Goal: Task Accomplishment & Management: Manage account settings

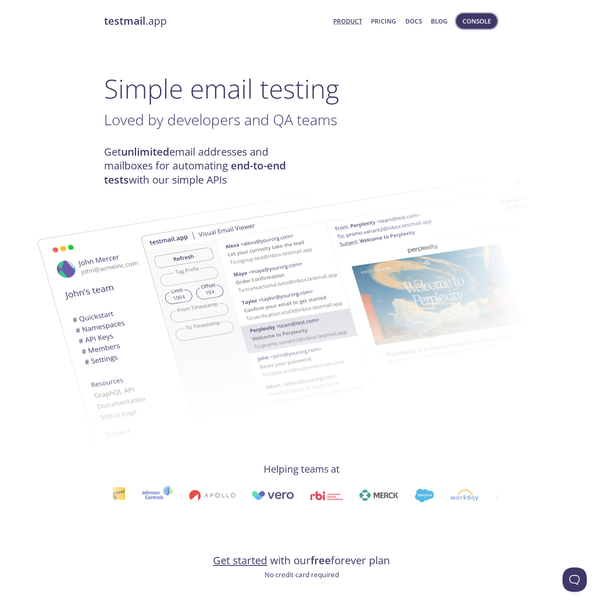
click at [473, 22] on span "Console" at bounding box center [477, 21] width 28 height 11
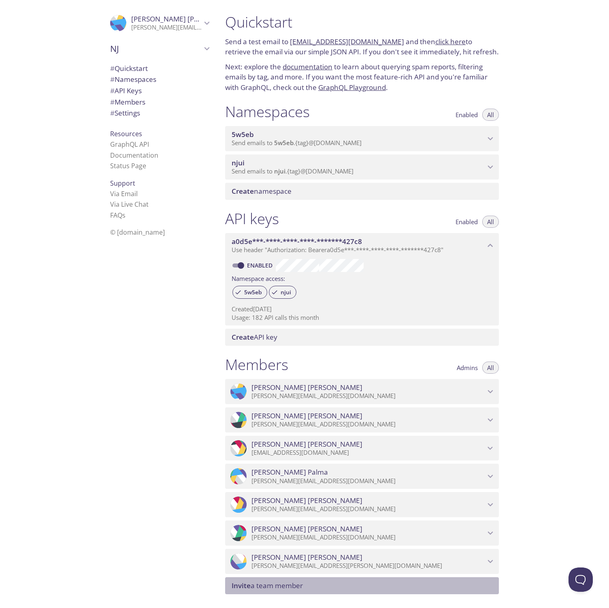
click at [264, 588] on span "Invite a team member" at bounding box center [267, 584] width 71 height 9
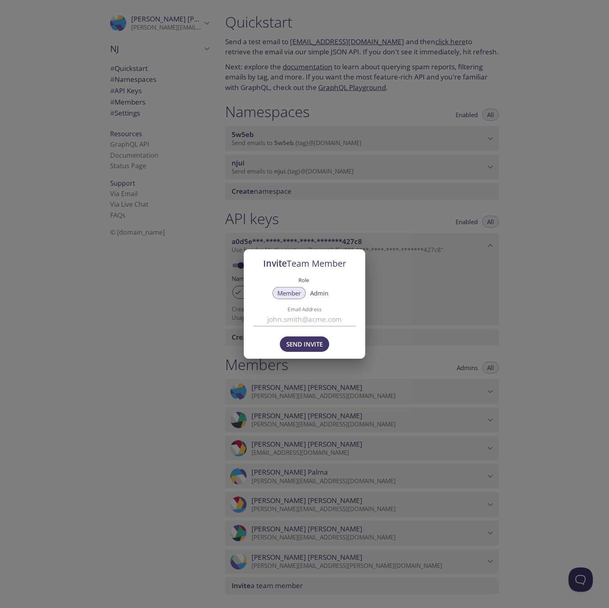
click at [272, 320] on input "Email Address" at bounding box center [305, 318] width 102 height 13
type input "[PERSON_NAME][EMAIL_ADDRESS][DOMAIN_NAME]"
click at [319, 293] on span "Admin" at bounding box center [319, 293] width 18 height 0
click at [314, 343] on span "Send Invite" at bounding box center [304, 344] width 36 height 11
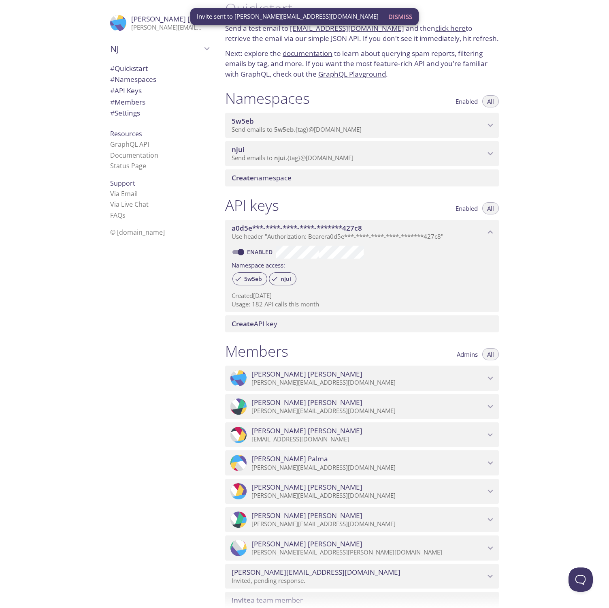
scroll to position [14, 0]
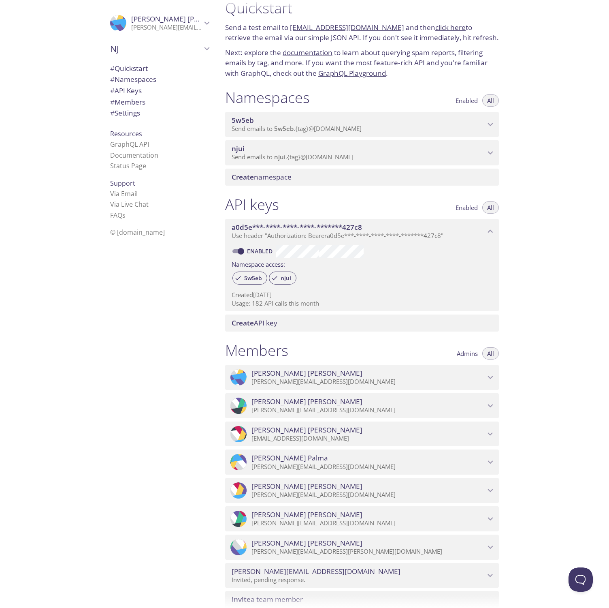
click at [66, 250] on div ".cls-1 { fill: #6d5ca8; } .cls-2 { fill: #3fc191; } .cls-3 { fill: #3b4752; } .…" at bounding box center [109, 304] width 219 height 608
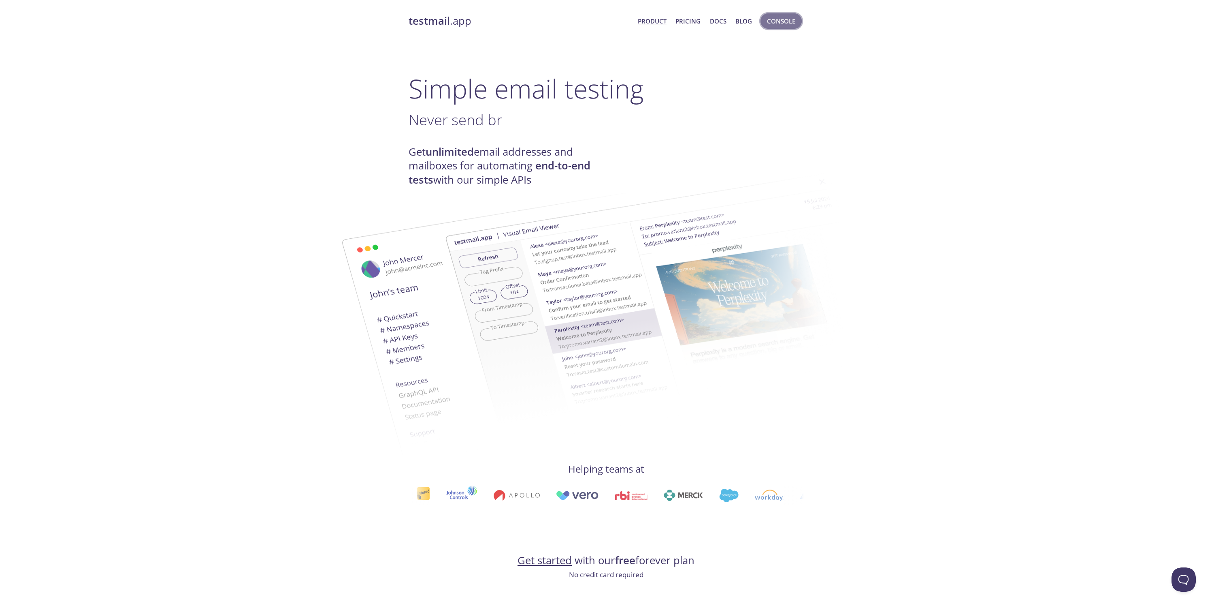
click at [785, 22] on span "Console" at bounding box center [781, 21] width 28 height 11
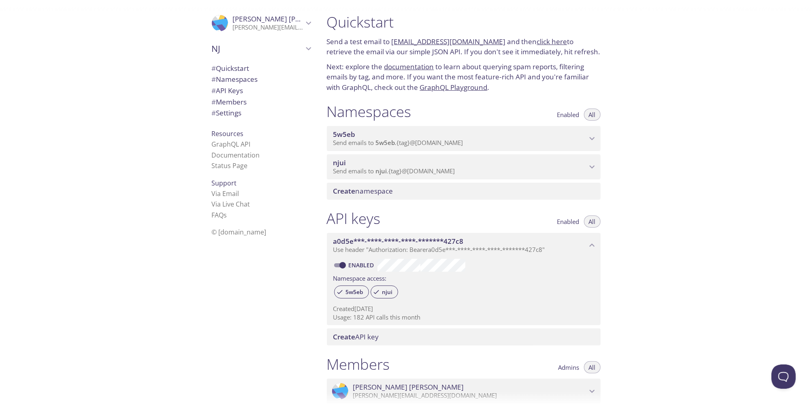
click at [358, 171] on span "Send emails to njui . {tag} @inbox.testmail.app" at bounding box center [394, 171] width 122 height 8
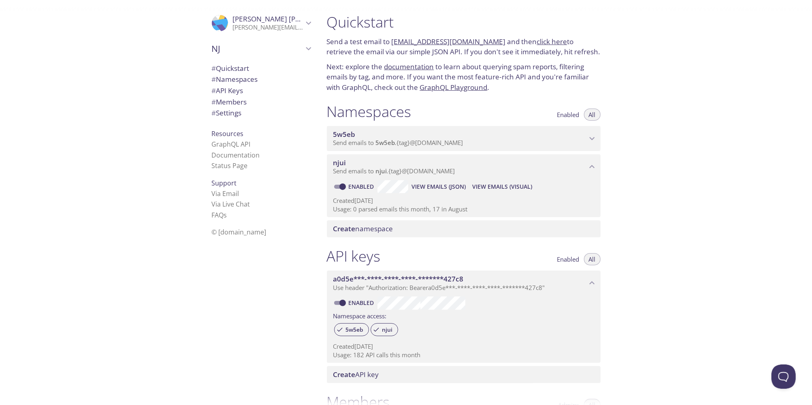
click at [501, 186] on span "View Emails (Visual)" at bounding box center [502, 187] width 60 height 10
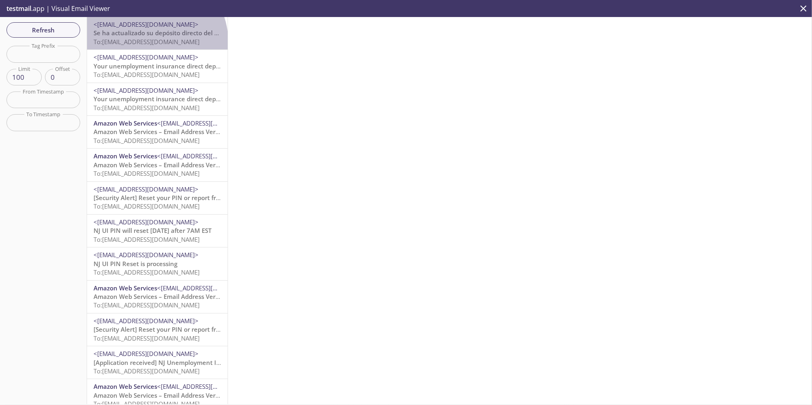
click at [145, 43] on span "To: njui.680010008@inbox.testmail.app" at bounding box center [147, 42] width 106 height 8
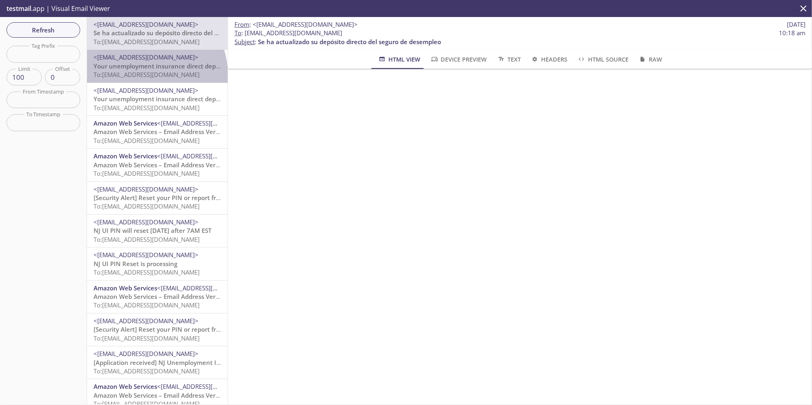
click at [143, 75] on span "To: njui.680010008@inbox.testmail.app" at bounding box center [147, 74] width 106 height 8
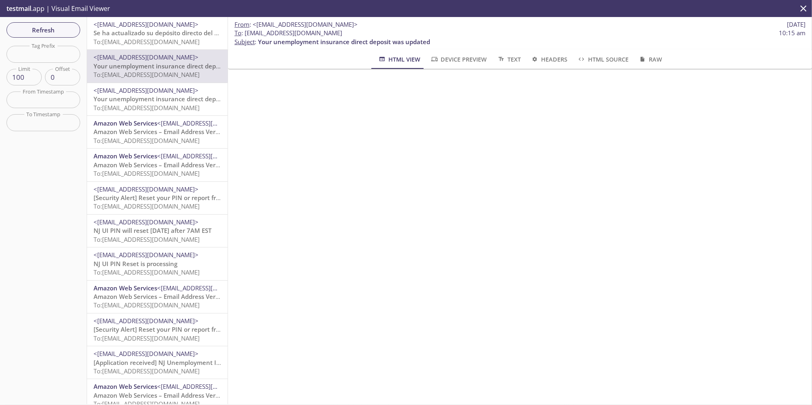
click at [121, 30] on span "Se ha actualizado su depósito directo del seguro de desempleo" at bounding box center [185, 33] width 183 height 8
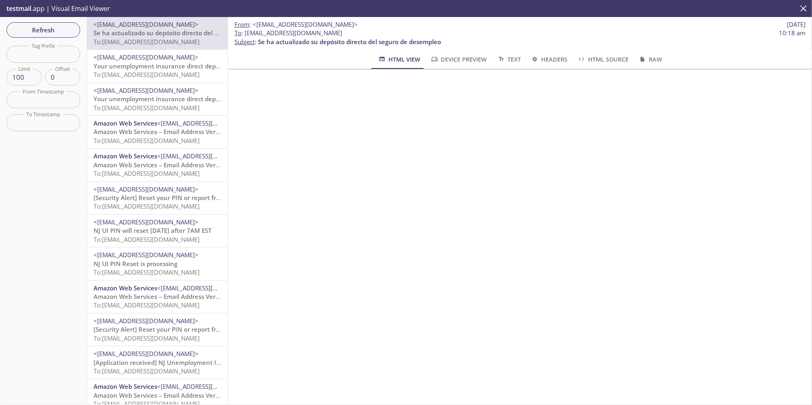
click at [147, 62] on span "Your unemployment insurance direct deposit was updated" at bounding box center [180, 66] width 172 height 8
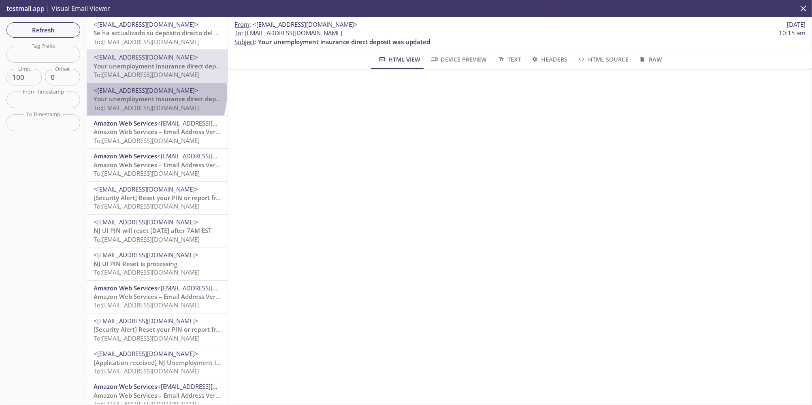
click at [147, 93] on span "<ui-noreply@test.dol.nj.gov>" at bounding box center [146, 90] width 105 height 8
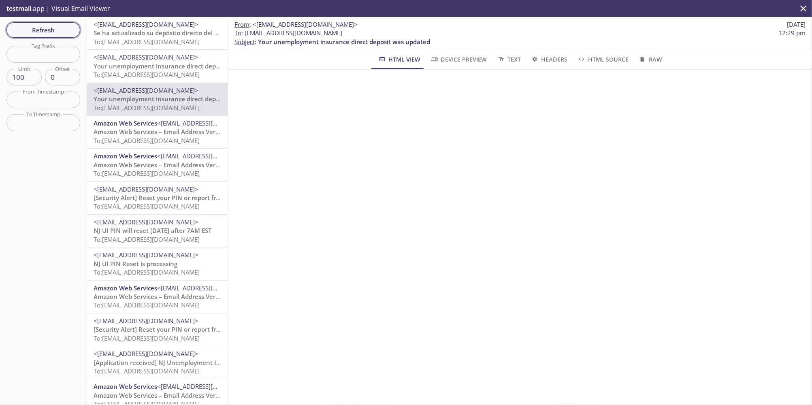
click at [50, 35] on button "Refresh" at bounding box center [43, 29] width 74 height 15
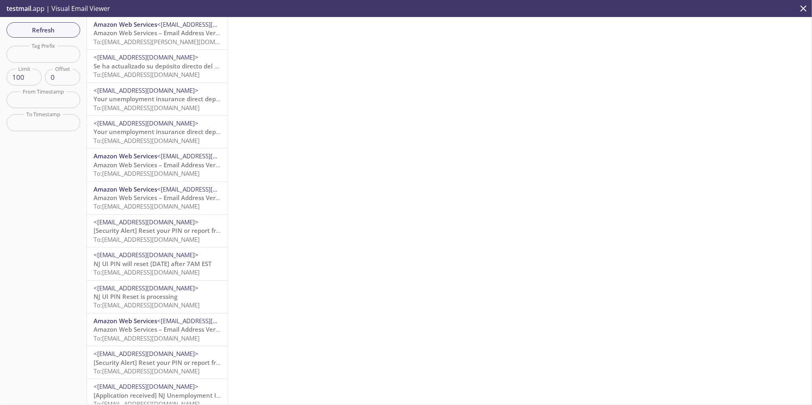
click at [128, 40] on span "To: njui.jeff@inbox.testmail.app" at bounding box center [170, 42] width 153 height 8
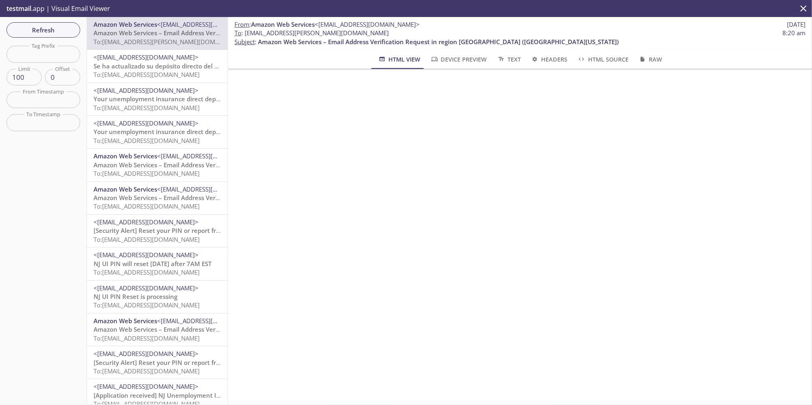
scroll to position [10, 0]
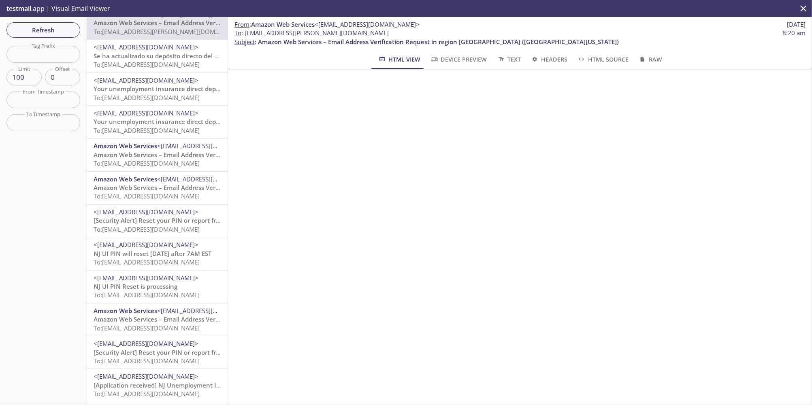
click at [346, 295] on div "From : Amazon Web Services <no-reply-aws@amazon.com> 2 Sep 2025 To : njui.jeff@…" at bounding box center [520, 210] width 584 height 387
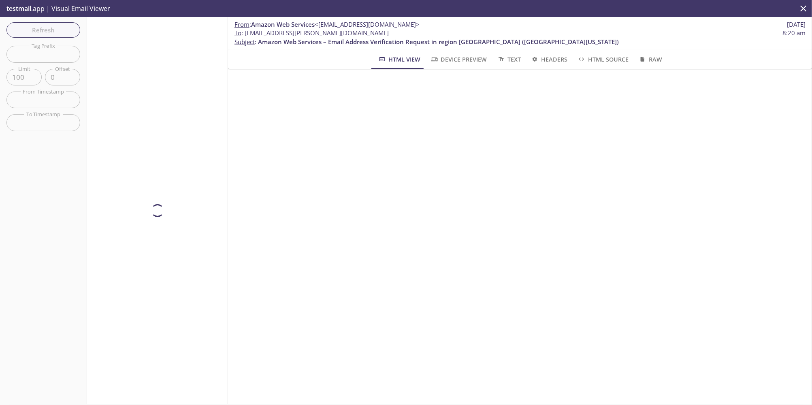
scroll to position [0, 0]
